Goal: Task Accomplishment & Management: Complete application form

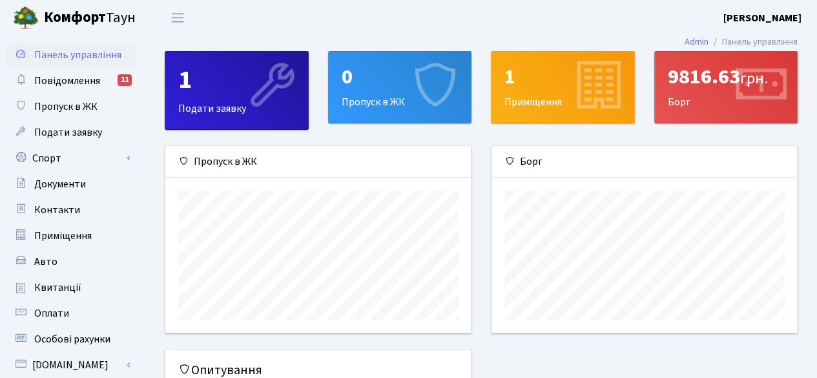
scroll to position [186, 306]
click at [401, 81] on div "0" at bounding box center [400, 77] width 117 height 25
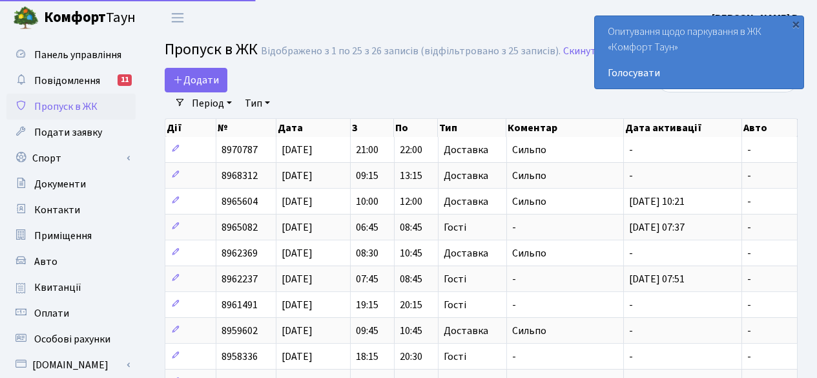
select select "25"
click at [192, 81] on span "Додати" at bounding box center [196, 80] width 46 height 14
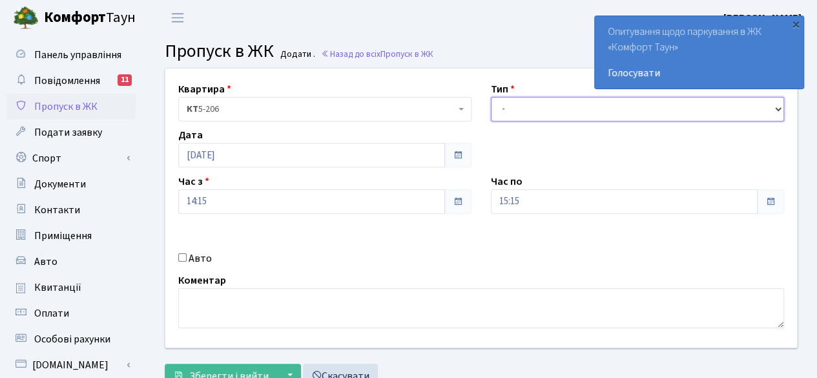
click at [596, 103] on select "- Доставка Таксі Гості Сервіс" at bounding box center [637, 109] width 293 height 25
select select "1"
click at [491, 97] on select "- Доставка Таксі Гості Сервіс" at bounding box center [637, 109] width 293 height 25
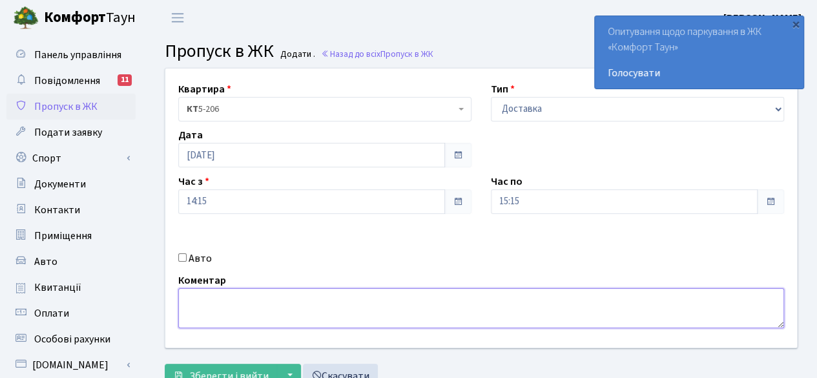
click at [492, 299] on textarea at bounding box center [481, 308] width 606 height 40
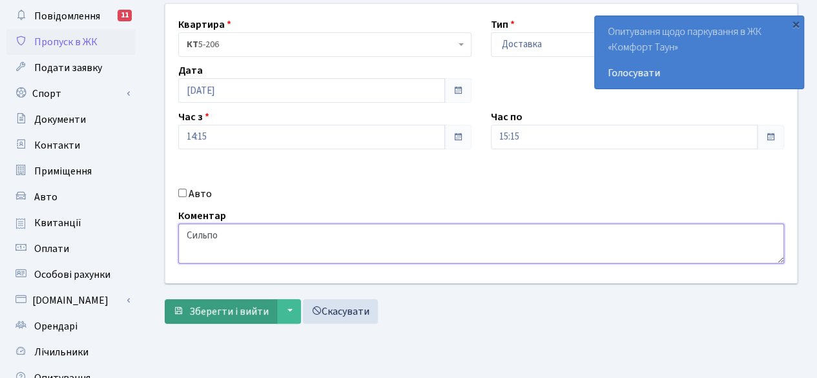
type textarea "Сильпо"
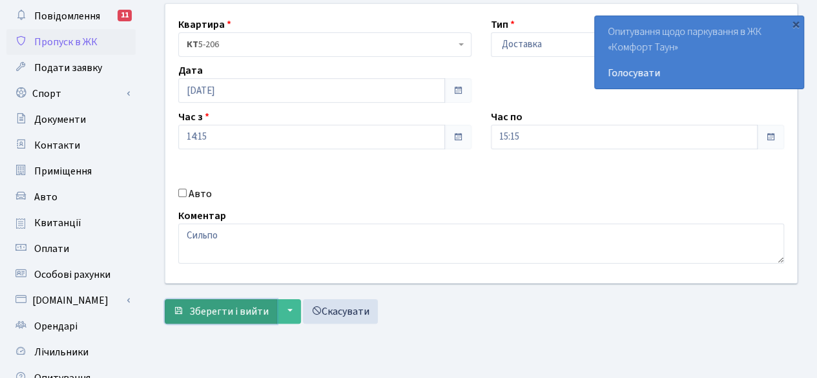
click at [198, 306] on span "Зберегти і вийти" at bounding box center [228, 311] width 79 height 14
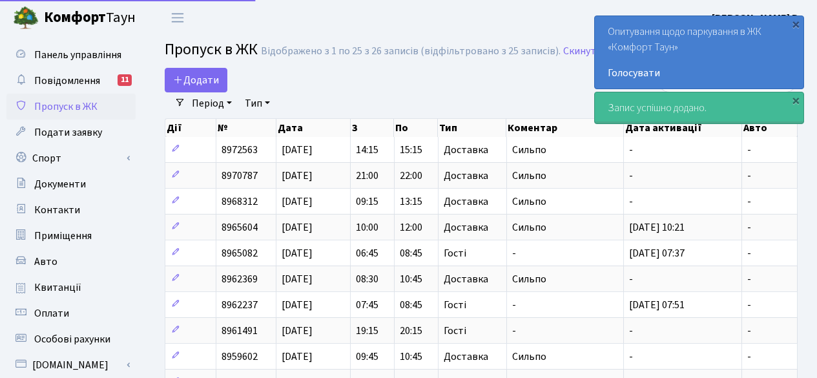
select select "25"
